Goal: Check status

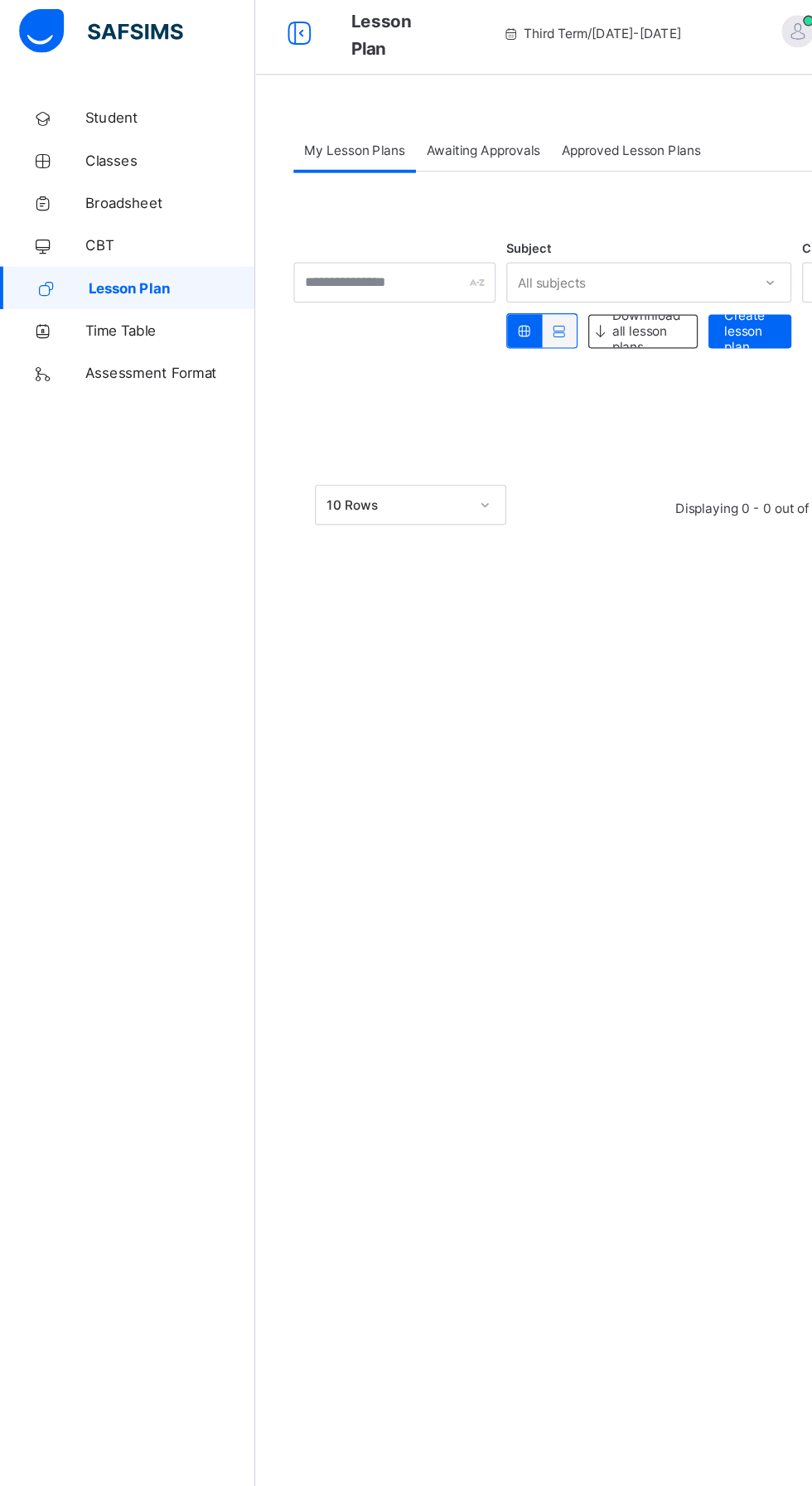
click at [126, 164] on span "Broadsheet" at bounding box center [132, 165] width 132 height 14
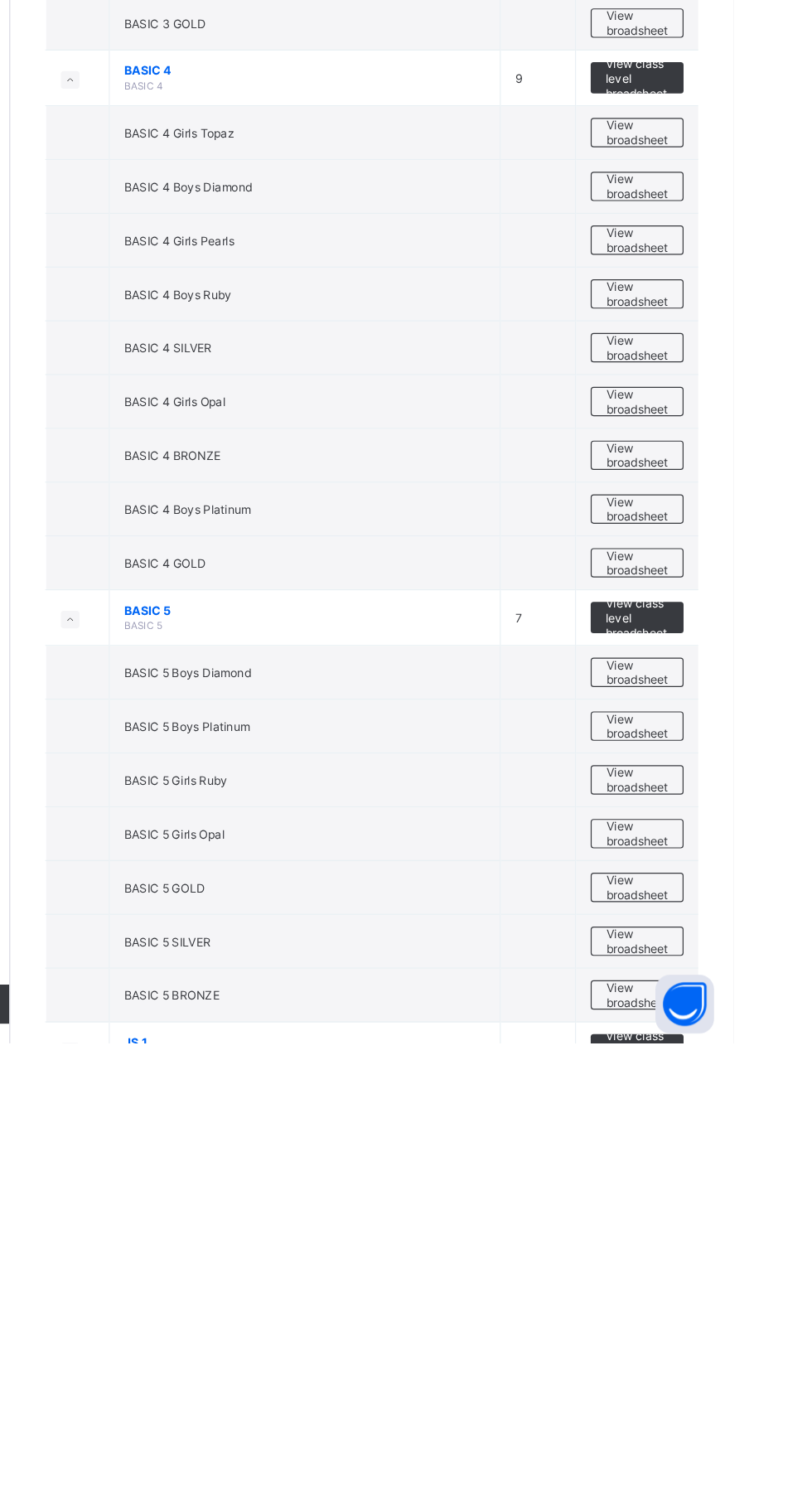
scroll to position [2445, 0]
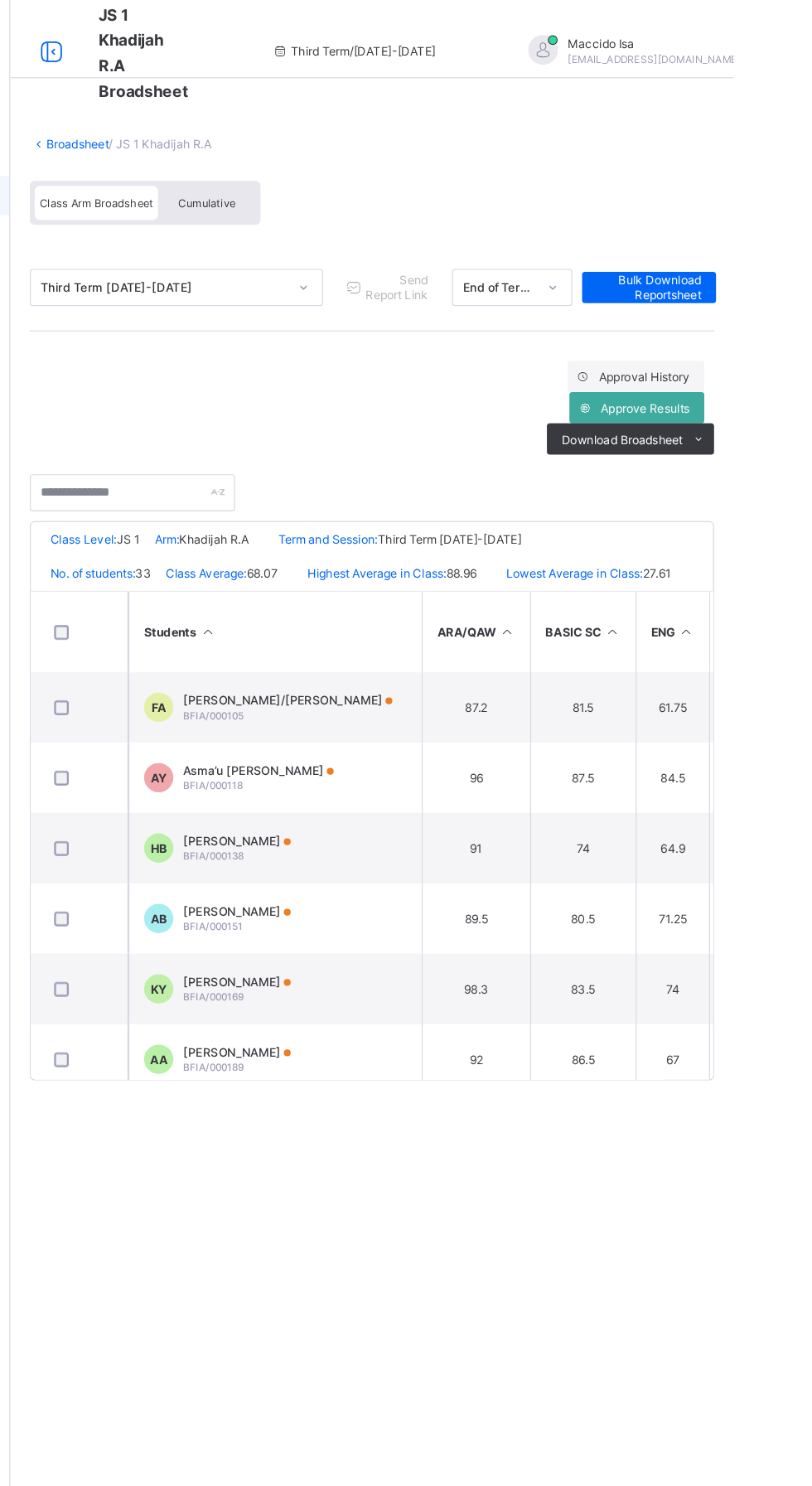
click at [718, 474] on div "No. of students: 33 Class Average: 68.07 Highest Average in Class: 88.96 Lowest…" at bounding box center [505, 486] width 578 height 29
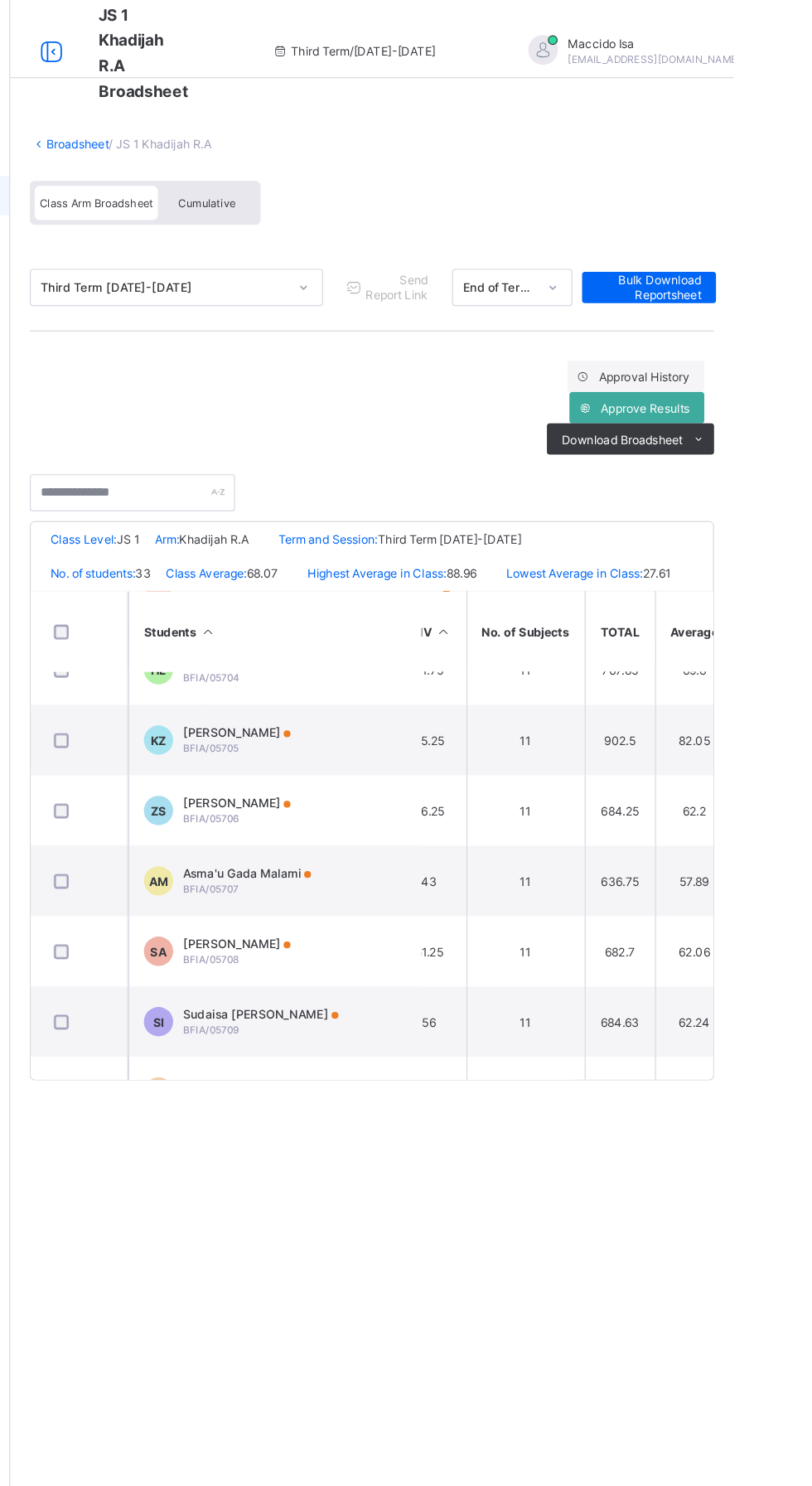
scroll to position [1630, 967]
